Goal: Task Accomplishment & Management: Manage account settings

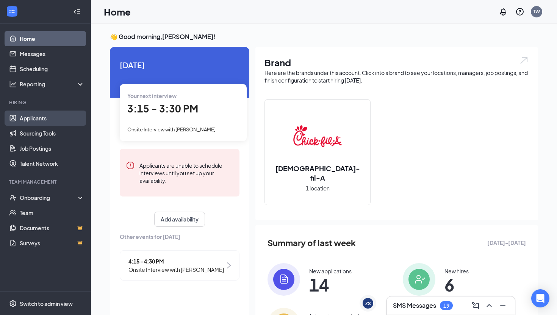
click at [41, 120] on link "Applicants" at bounding box center [52, 118] width 65 height 15
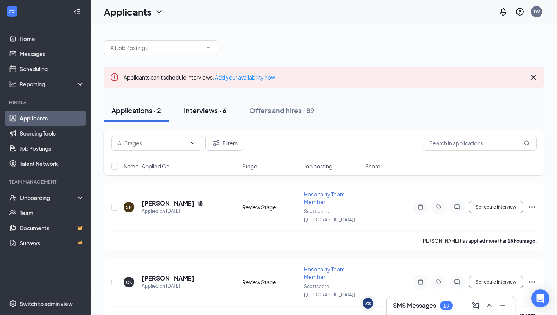
click at [198, 113] on div "Interviews · 6" at bounding box center [205, 110] width 43 height 9
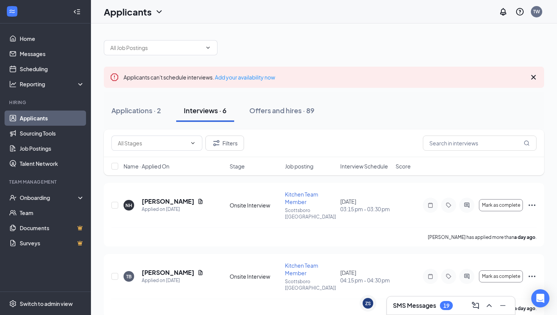
click at [308, 167] on span "Job posting" at bounding box center [299, 167] width 28 height 8
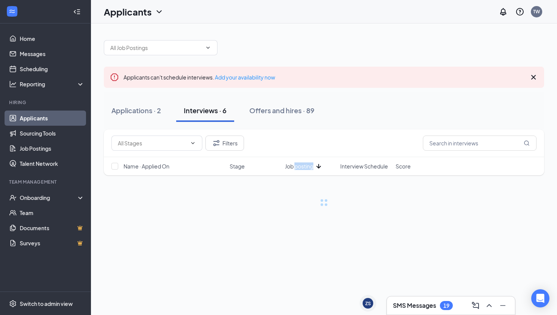
click at [308, 167] on span "Job posting" at bounding box center [299, 167] width 28 height 8
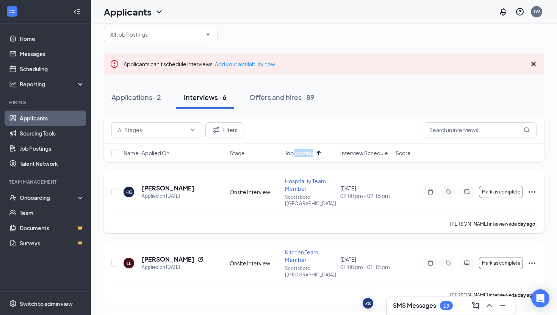
scroll to position [16, 0]
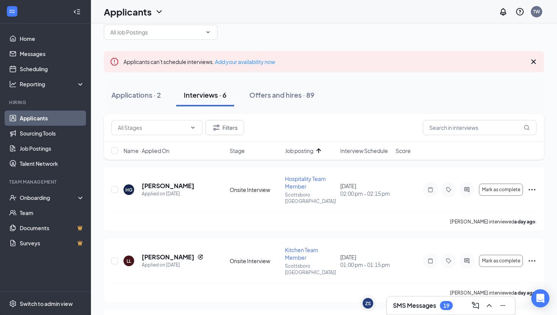
click at [358, 102] on div "Applications · 2 Interviews · 6 Offers and hires · 89" at bounding box center [324, 95] width 440 height 23
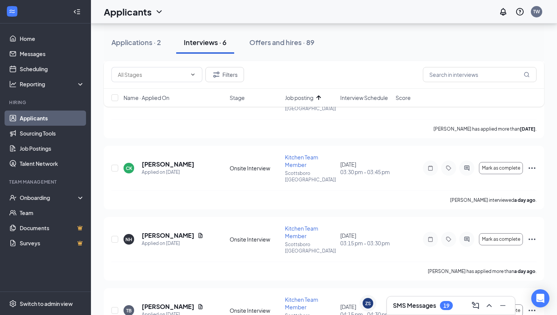
scroll to position [258, 0]
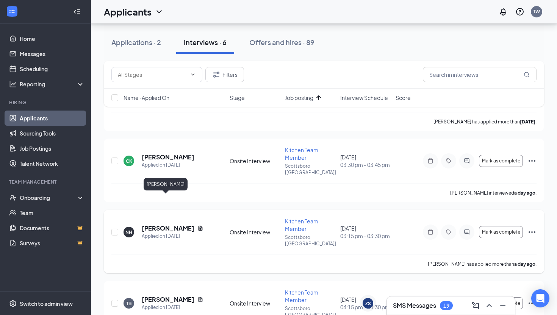
click at [153, 224] on h5 "[PERSON_NAME]" at bounding box center [168, 228] width 53 height 8
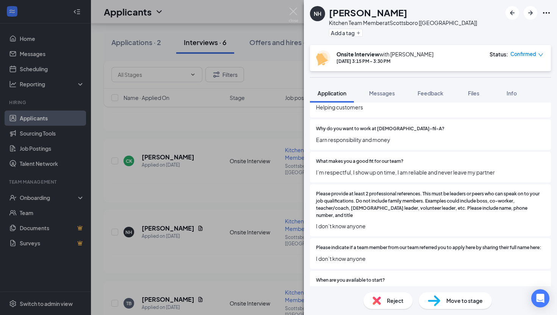
scroll to position [591, 0]
click at [200, 163] on div "NH [PERSON_NAME] Kitchen Team Member at [GEOGRAPHIC_DATA] [[GEOGRAPHIC_DATA]] A…" at bounding box center [278, 157] width 557 height 315
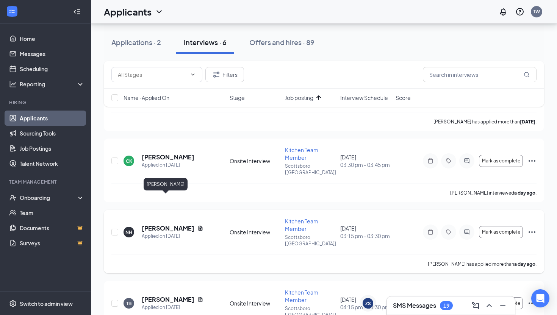
click at [166, 224] on h5 "[PERSON_NAME]" at bounding box center [168, 228] width 53 height 8
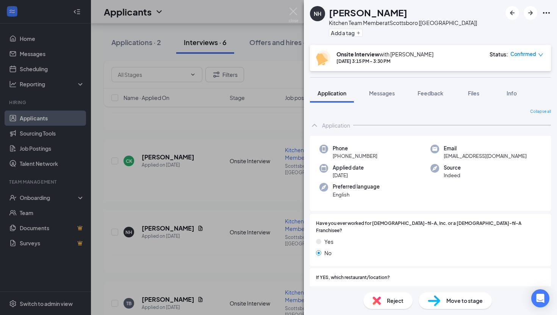
drag, startPoint x: 249, startPoint y: 106, endPoint x: 238, endPoint y: 88, distance: 21.1
click at [249, 106] on div "NH [PERSON_NAME] Kitchen Team Member at [GEOGRAPHIC_DATA] [[GEOGRAPHIC_DATA]] A…" at bounding box center [278, 157] width 557 height 315
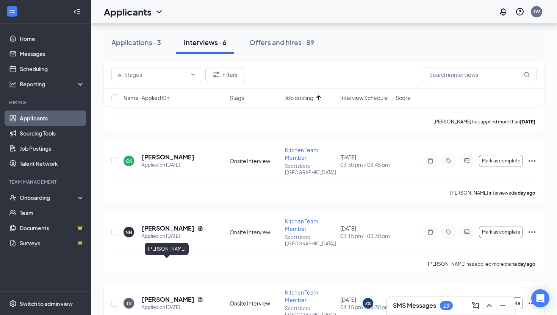
click at [156, 295] on h5 "[PERSON_NAME]" at bounding box center [168, 299] width 53 height 8
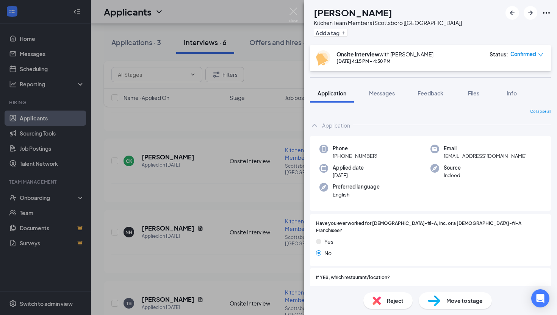
click at [263, 159] on div "TB [PERSON_NAME] Kitchen Team Member at [GEOGRAPHIC_DATA] [[GEOGRAPHIC_DATA]] A…" at bounding box center [278, 157] width 557 height 315
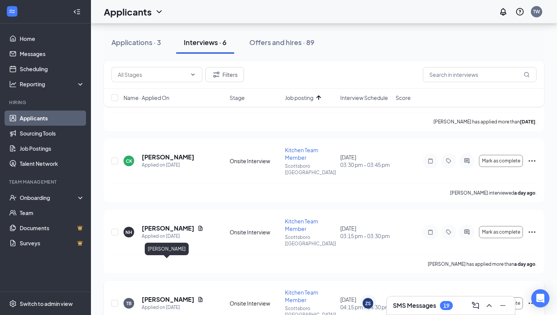
click at [167, 295] on h5 "[PERSON_NAME]" at bounding box center [168, 299] width 53 height 8
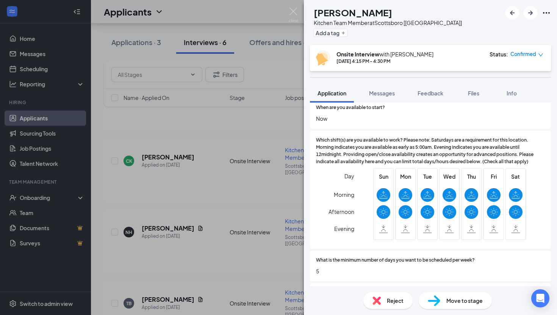
scroll to position [767, 0]
